Goal: Task Accomplishment & Management: Complete application form

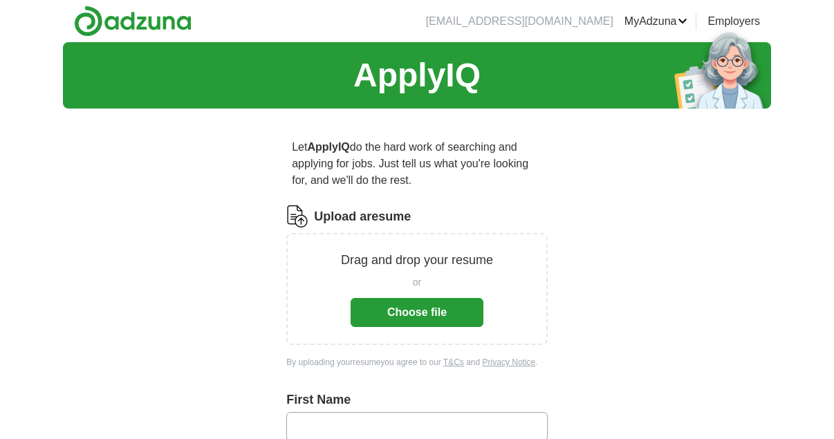
click at [418, 312] on button "Choose file" at bounding box center [416, 312] width 133 height 29
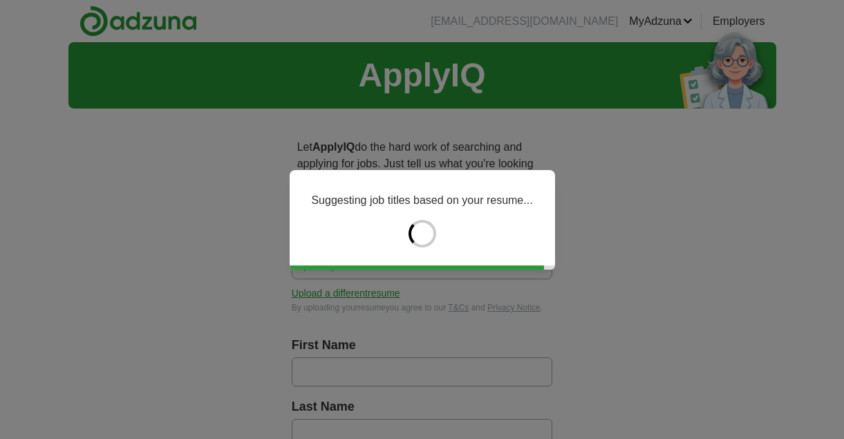
type input "********"
type input "******"
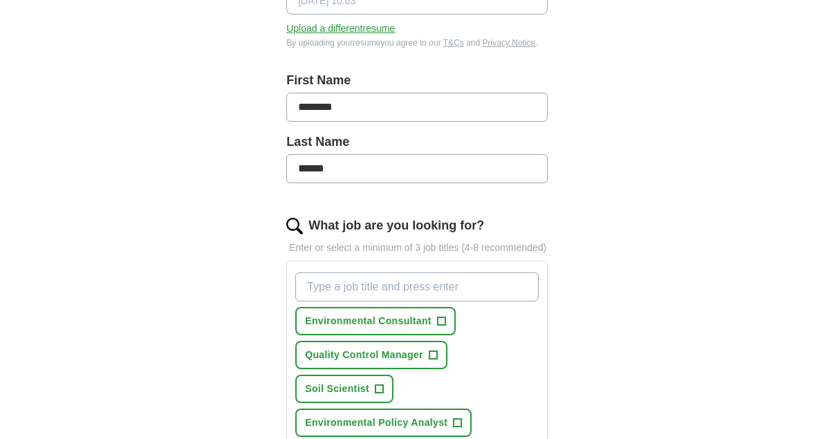
scroll to position [267, 0]
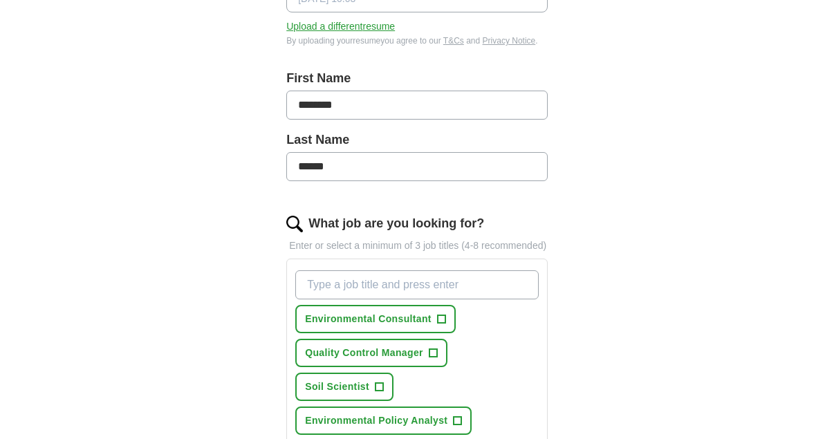
click at [356, 284] on input "What job are you looking for?" at bounding box center [416, 284] width 243 height 29
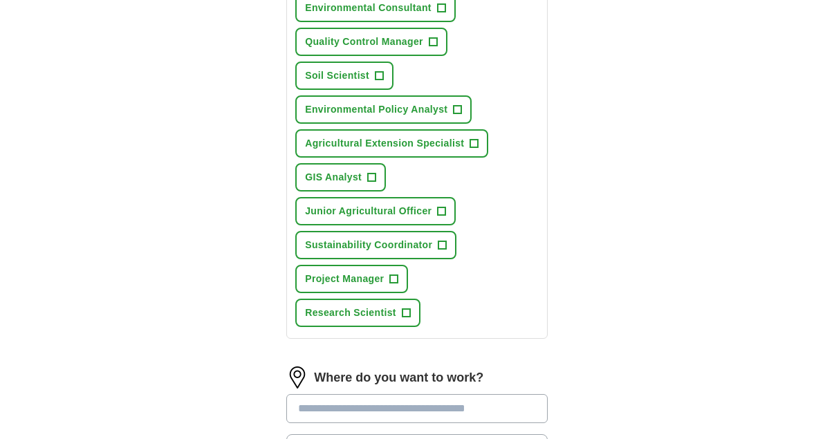
scroll to position [576, 0]
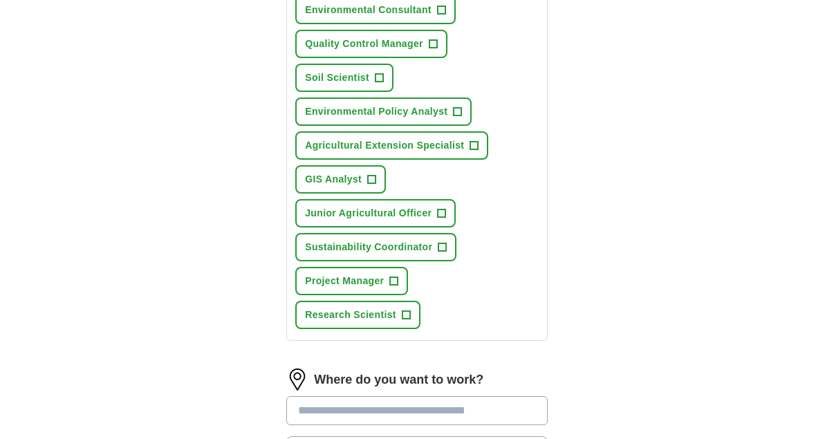
type input "environmental project manager"
click at [394, 283] on span "+" at bounding box center [394, 281] width 8 height 11
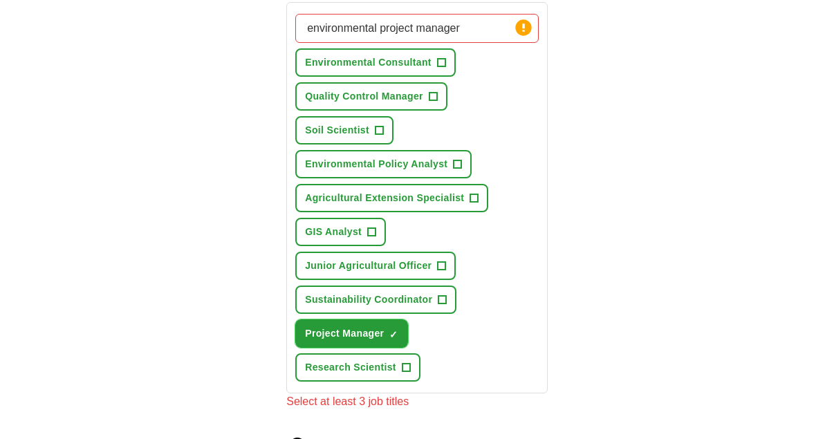
scroll to position [526, 0]
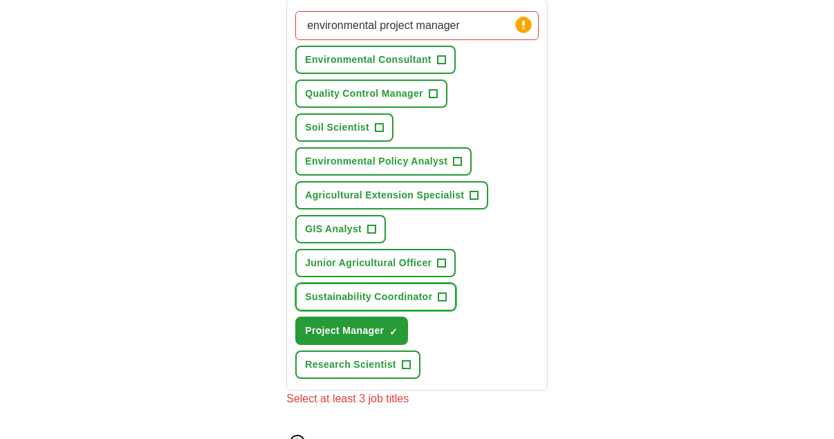
click at [440, 294] on span "+" at bounding box center [442, 297] width 8 height 11
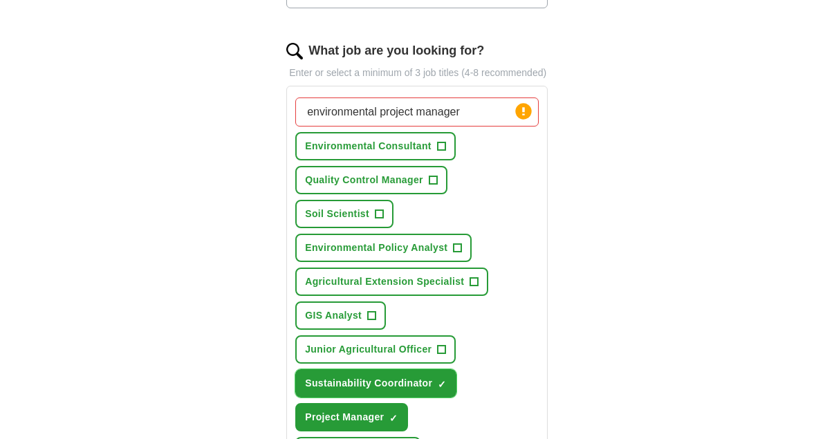
scroll to position [438, 0]
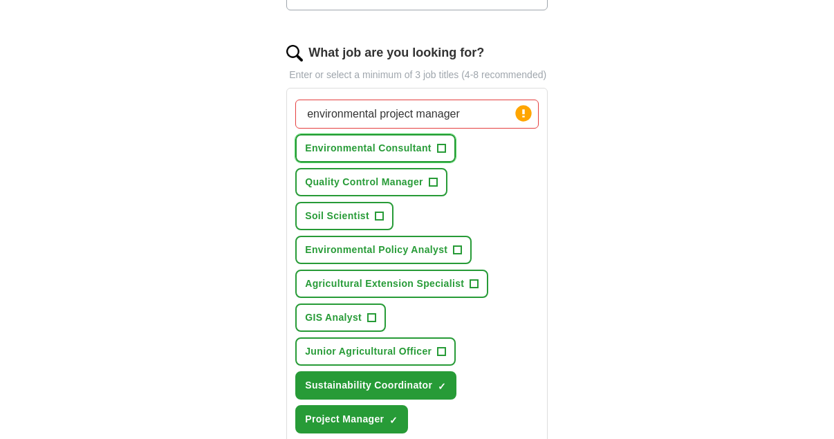
click at [442, 148] on span "+" at bounding box center [441, 148] width 8 height 11
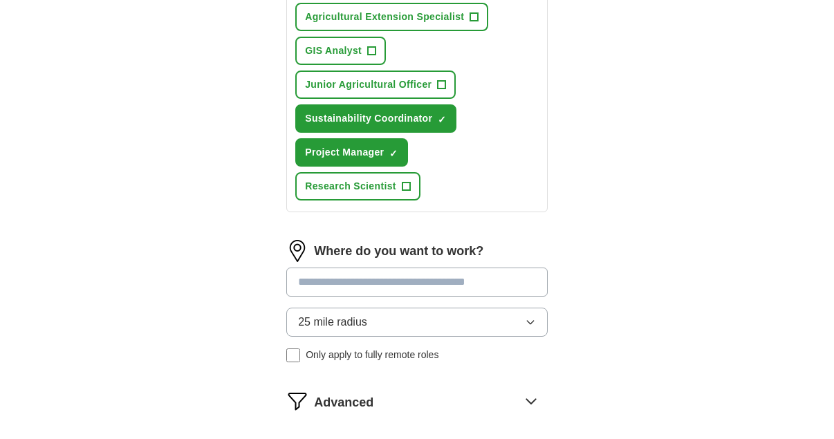
scroll to position [709, 0]
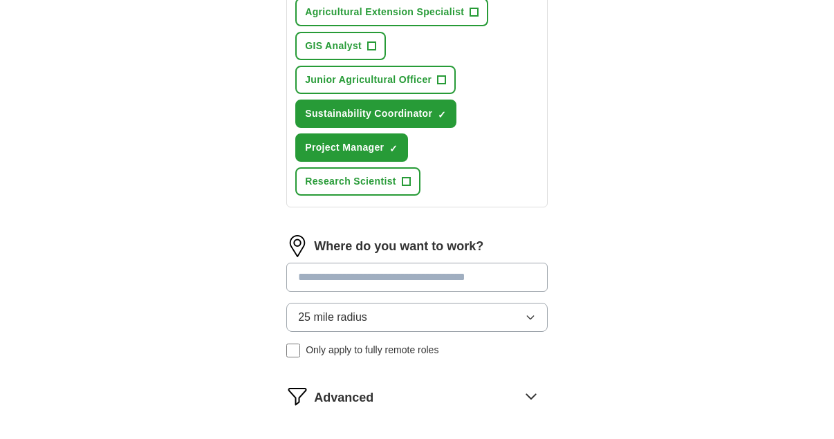
click at [338, 274] on input at bounding box center [416, 277] width 261 height 29
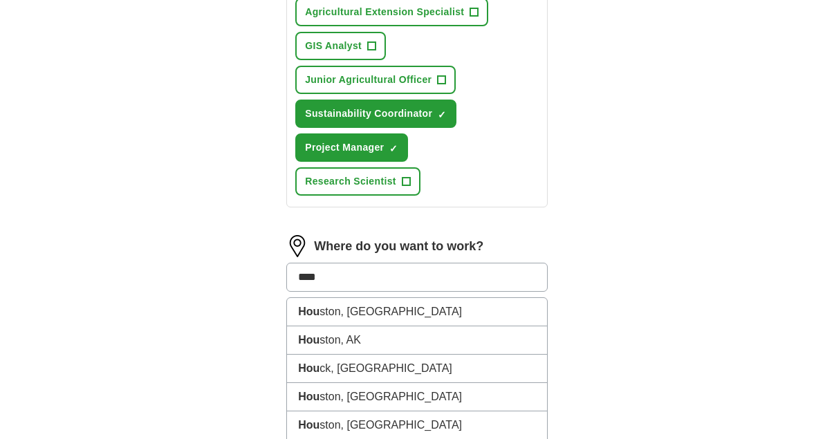
type input "*****"
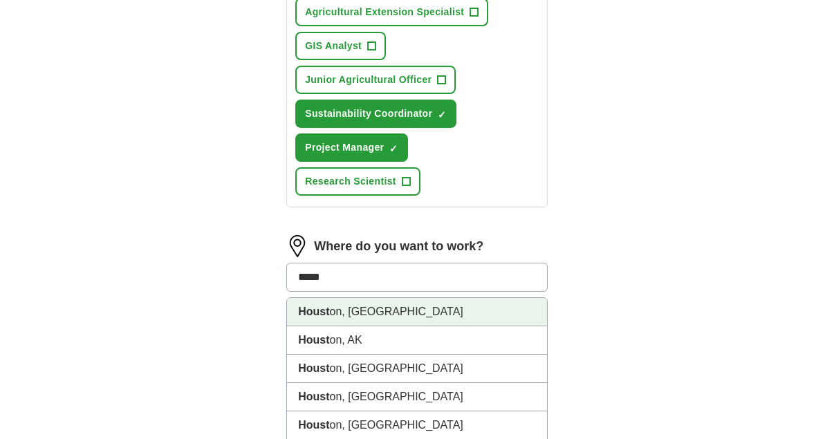
click at [330, 315] on li "Houst on, [GEOGRAPHIC_DATA]" at bounding box center [417, 312] width 260 height 28
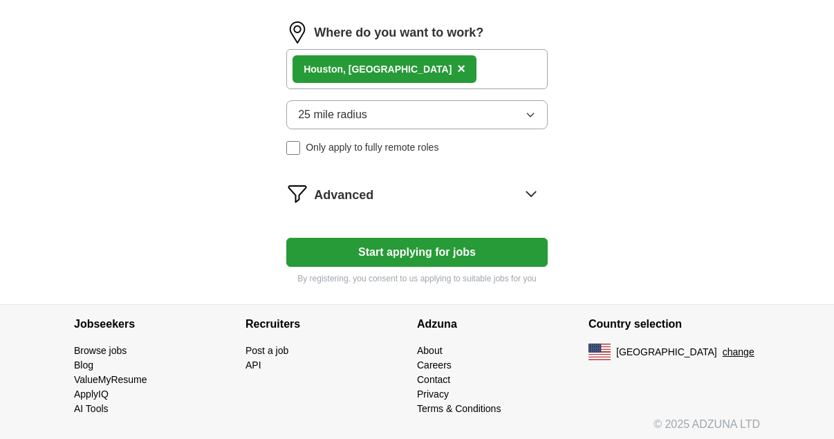
scroll to position [928, 0]
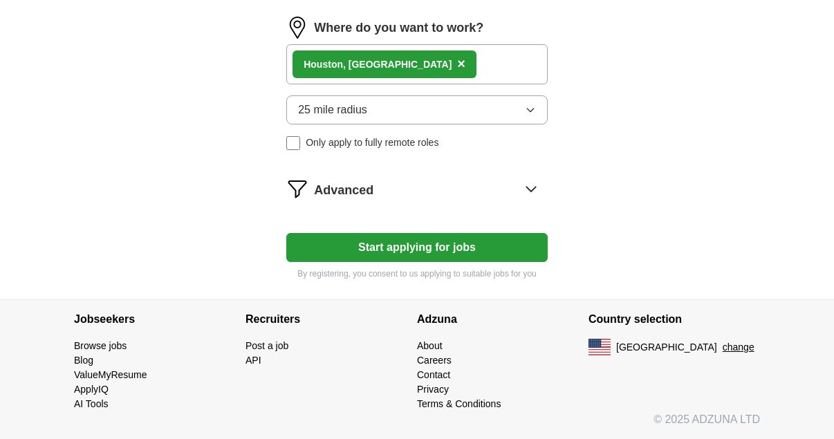
click at [454, 247] on button "Start applying for jobs" at bounding box center [416, 247] width 261 height 29
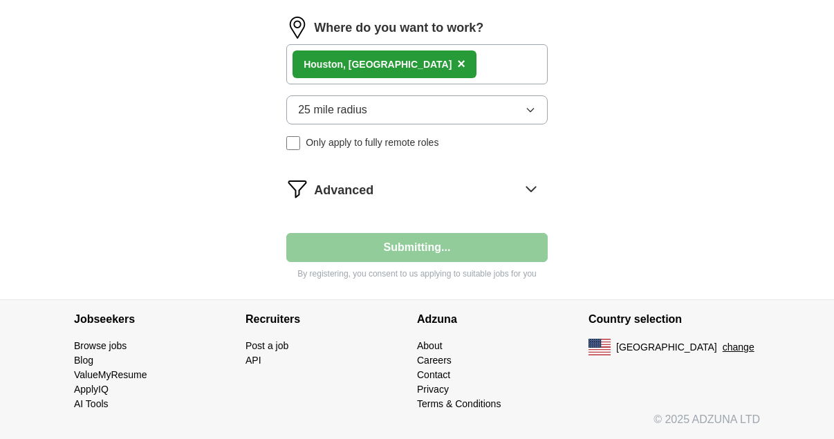
select select "**"
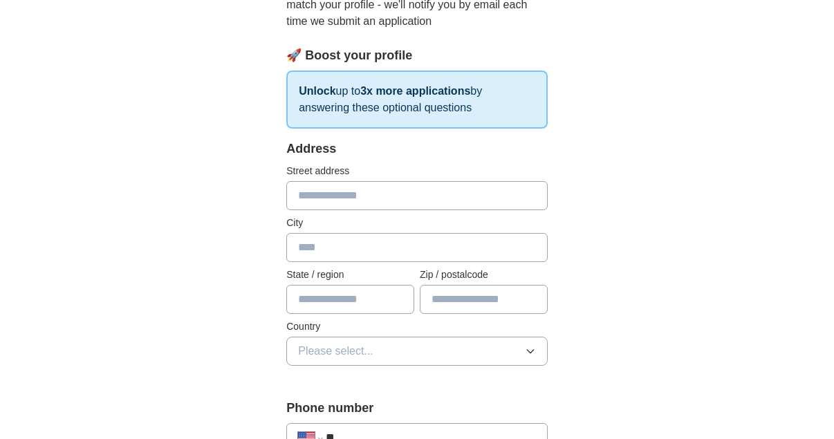
scroll to position [183, 0]
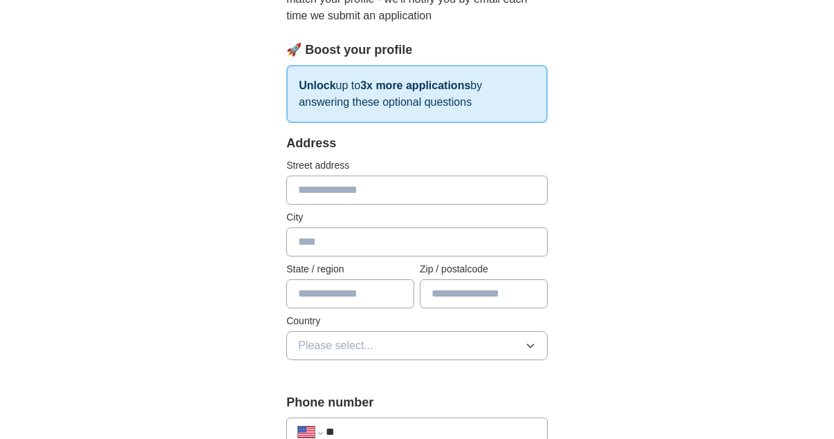
click at [341, 191] on input "text" at bounding box center [416, 190] width 261 height 29
type input "**********"
type input "*********"
type input "*****"
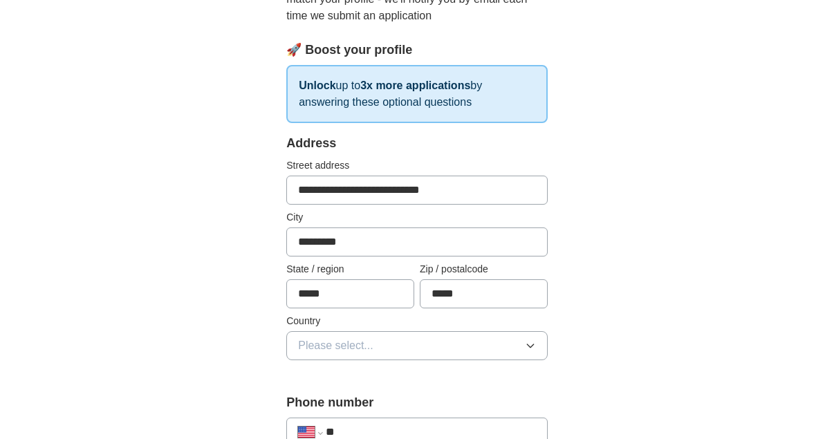
click at [533, 344] on icon "button" at bounding box center [530, 345] width 11 height 11
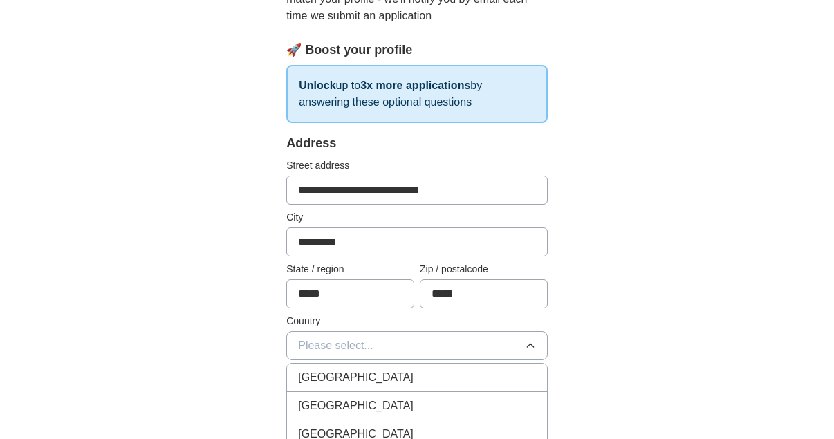
click at [414, 402] on div "[GEOGRAPHIC_DATA]" at bounding box center [417, 405] width 238 height 17
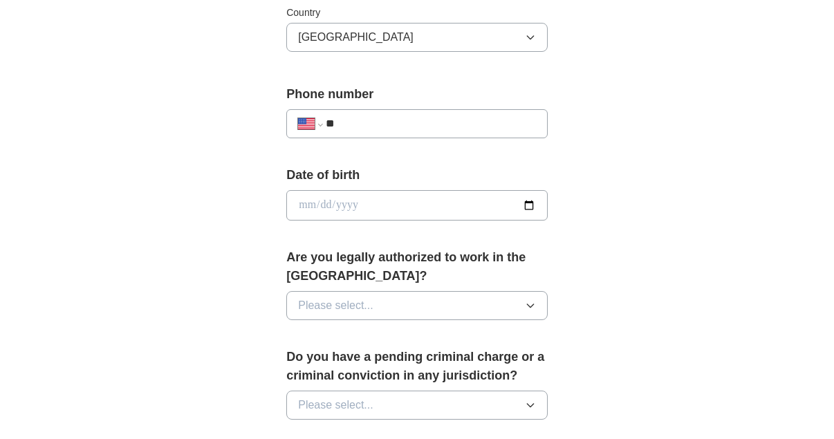
scroll to position [497, 0]
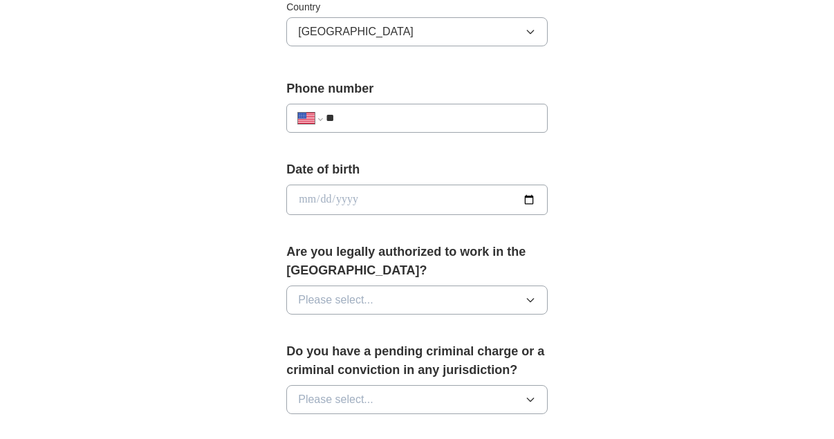
click at [531, 299] on icon "button" at bounding box center [530, 299] width 11 height 11
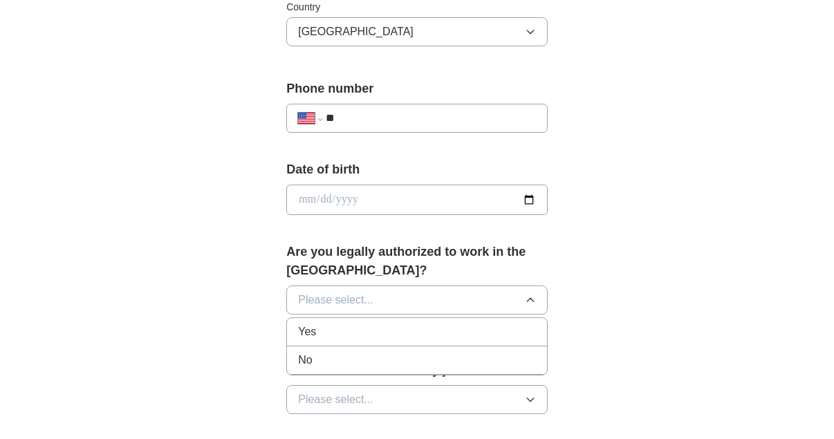
click at [341, 333] on div "Yes" at bounding box center [417, 332] width 238 height 17
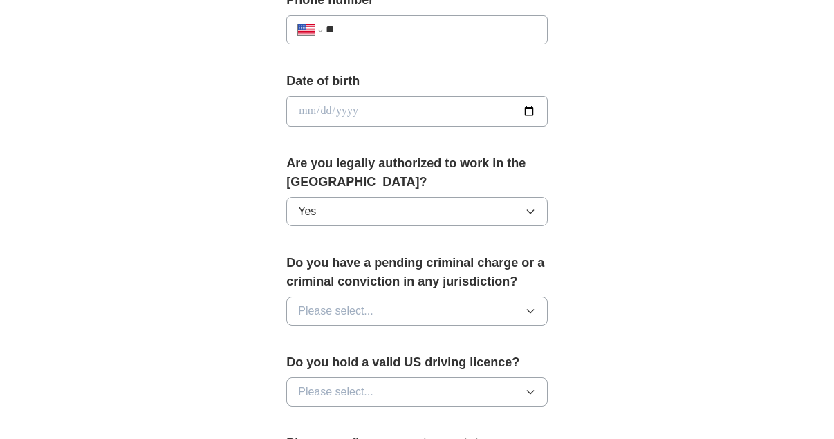
scroll to position [613, 0]
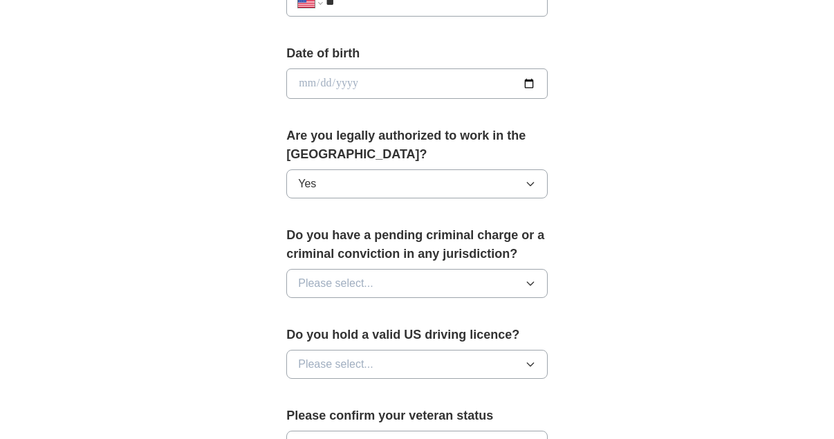
click at [528, 280] on icon "button" at bounding box center [530, 283] width 11 height 11
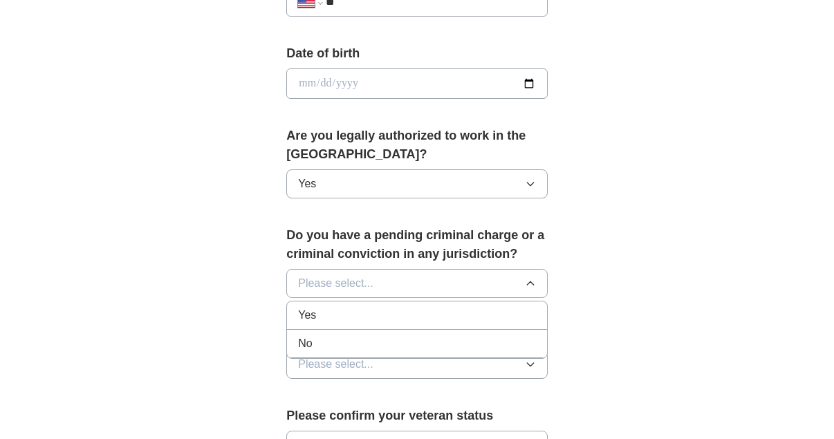
click at [333, 348] on div "No" at bounding box center [417, 343] width 238 height 17
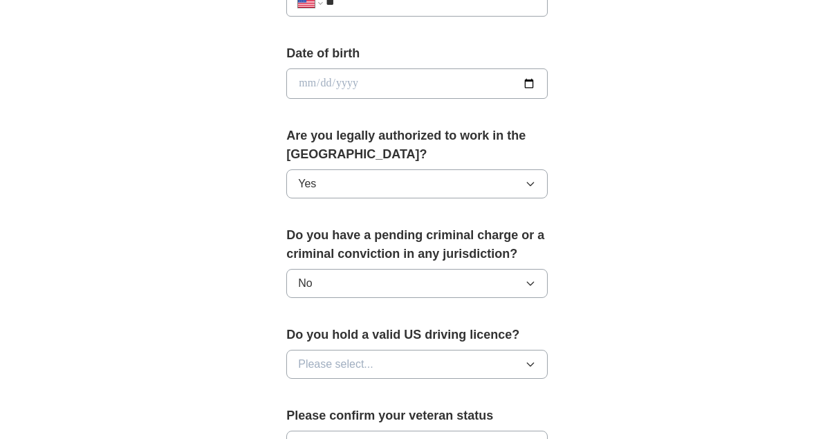
click at [534, 364] on icon "button" at bounding box center [530, 364] width 11 height 11
click at [375, 400] on div "Yes" at bounding box center [417, 396] width 238 height 17
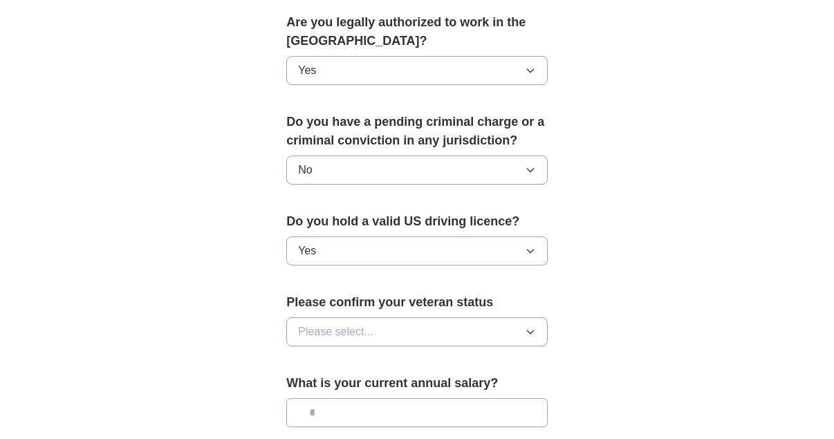
scroll to position [729, 0]
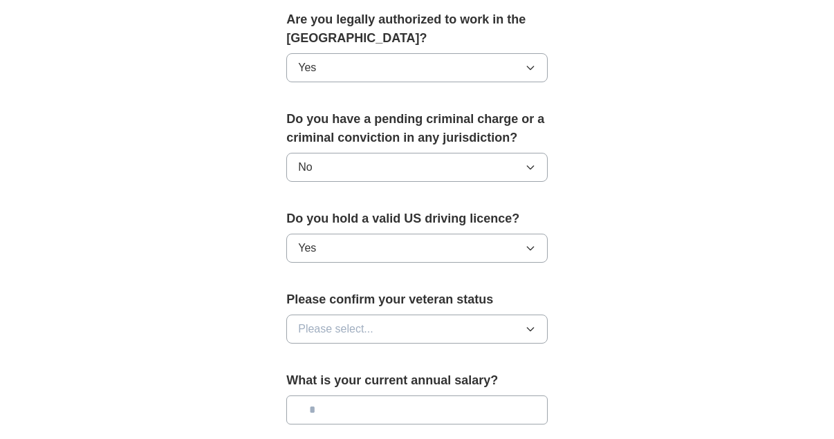
click at [529, 332] on icon "button" at bounding box center [530, 329] width 11 height 11
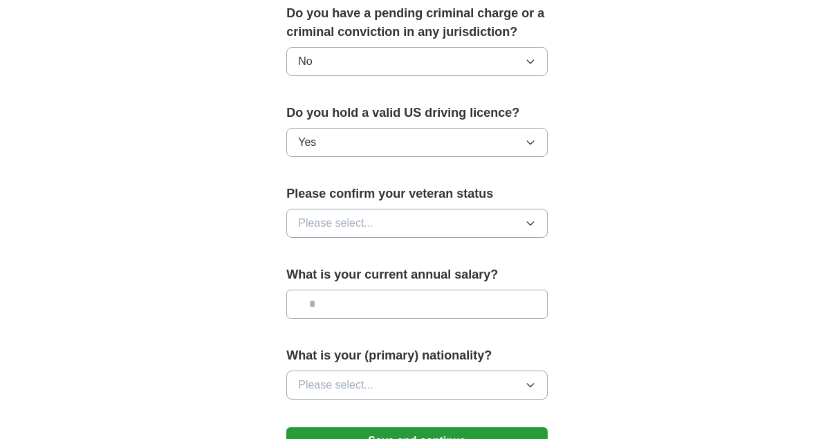
scroll to position [838, 0]
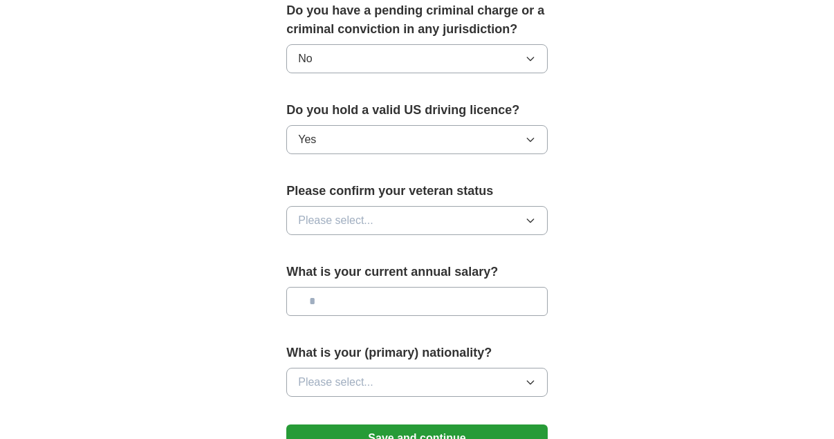
click at [532, 220] on icon "button" at bounding box center [530, 220] width 11 height 11
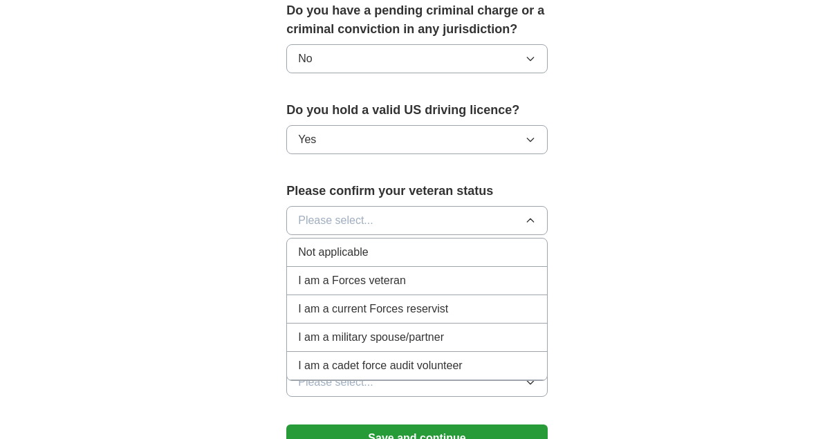
click at [348, 250] on span "Not applicable" at bounding box center [333, 252] width 70 height 17
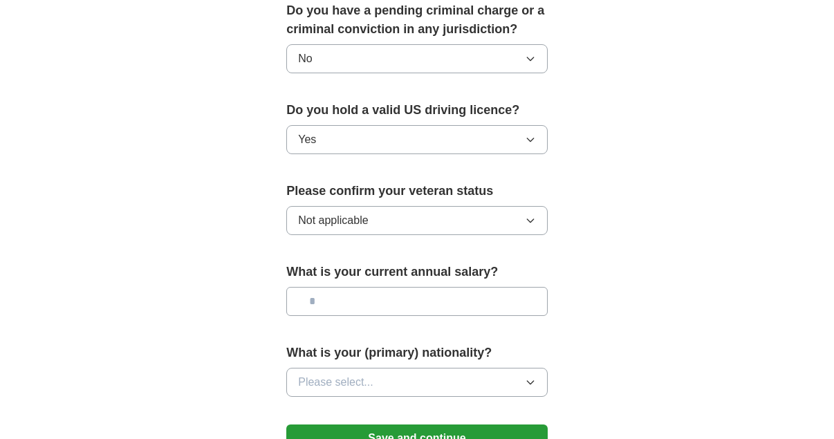
click at [415, 298] on input "text" at bounding box center [416, 301] width 261 height 29
type input "*******"
click at [532, 382] on icon "button" at bounding box center [530, 382] width 6 height 3
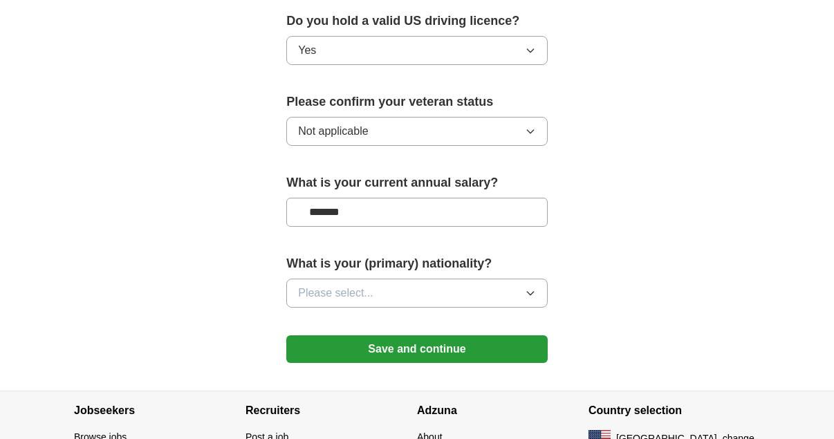
click at [532, 292] on icon "button" at bounding box center [530, 293] width 11 height 11
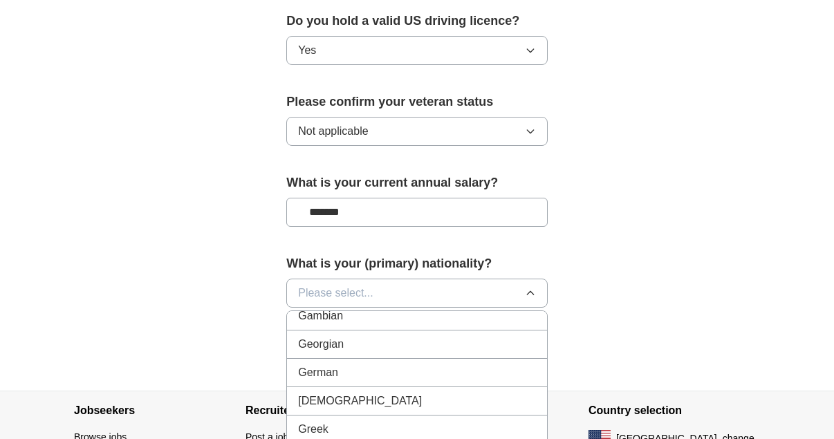
scroll to position [1882, 0]
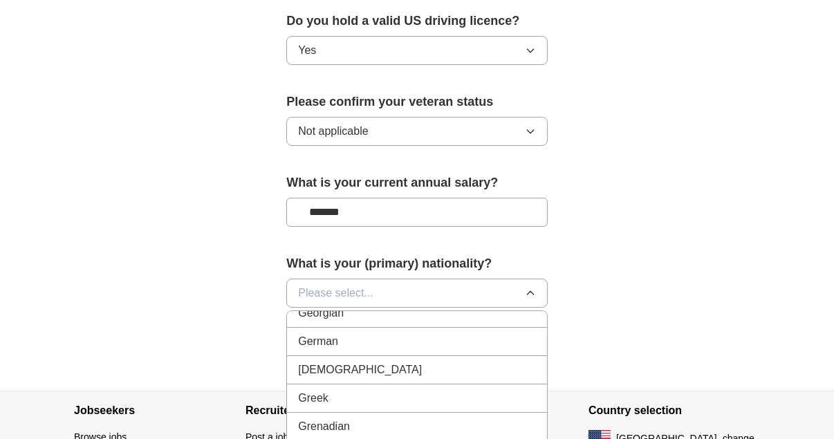
click at [428, 375] on div "[DEMOGRAPHIC_DATA]" at bounding box center [417, 370] width 238 height 17
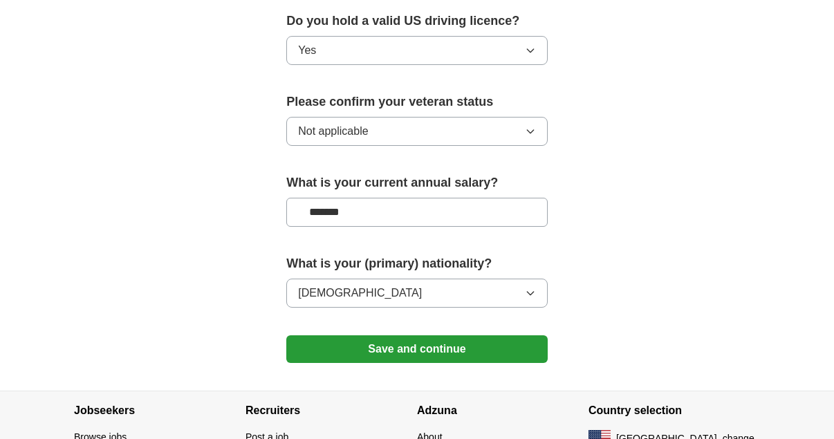
click at [418, 350] on button "Save and continue" at bounding box center [416, 349] width 261 height 28
